Goal: Task Accomplishment & Management: Manage account settings

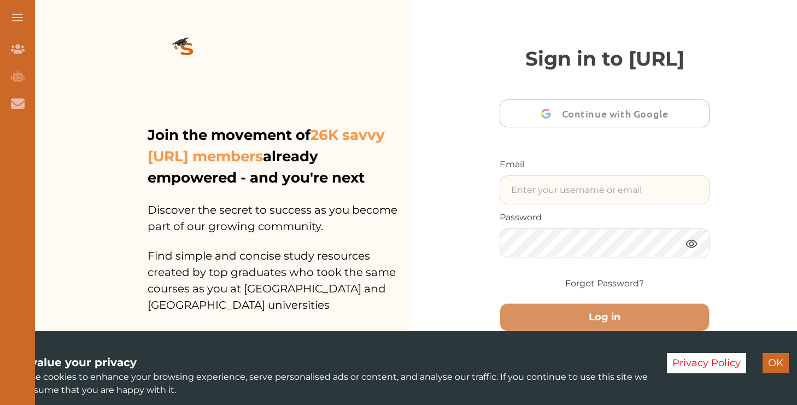
click at [570, 204] on input "text" at bounding box center [604, 190] width 209 height 28
paste input "[EMAIL_ADDRESS][DOMAIN_NAME]"
type input "[EMAIL_ADDRESS][DOMAIN_NAME]"
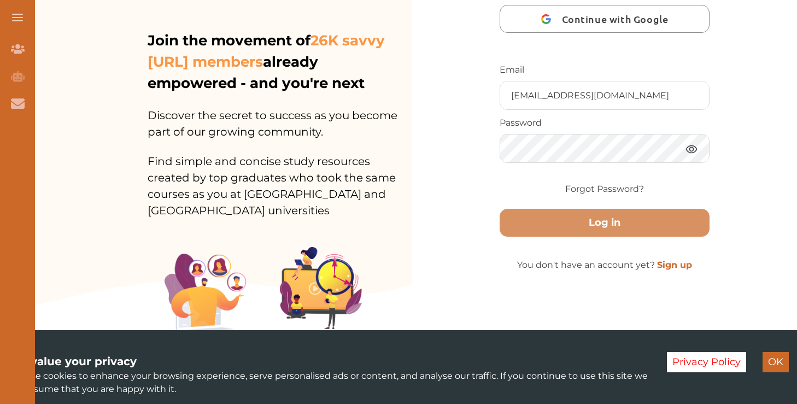
scroll to position [97, 0]
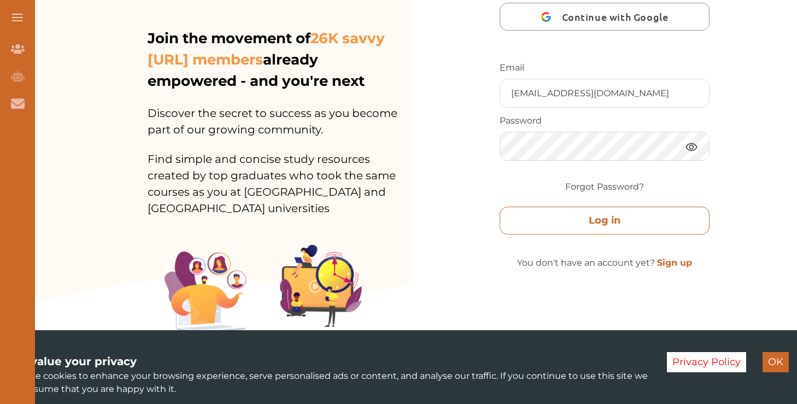
click at [612, 235] on button "Log in" at bounding box center [605, 221] width 210 height 28
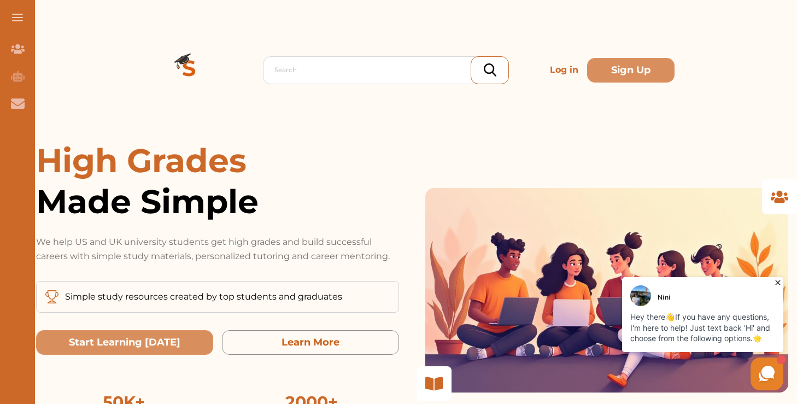
click at [133, 164] on span "High Grades" at bounding box center [141, 161] width 211 height 40
click at [92, 164] on span "High Grades" at bounding box center [141, 161] width 211 height 40
click at [441, 151] on div "High Grades Made Simple We help US and UK university students get high grades a…" at bounding box center [412, 290] width 752 height 301
